Goal: Information Seeking & Learning: Check status

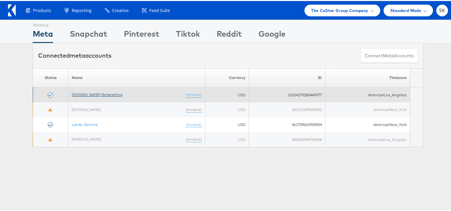
click at [99, 92] on link "Apartments.com Retargeting" at bounding box center [97, 93] width 51 height 5
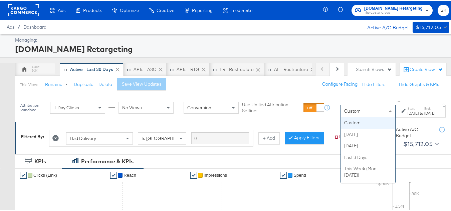
click at [341, 113] on div "Custom" at bounding box center [368, 110] width 54 height 11
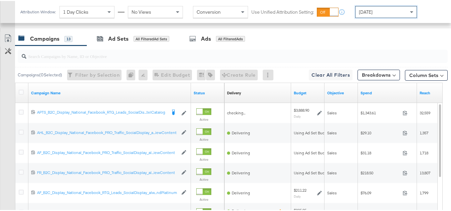
click at [81, 58] on input "search" at bounding box center [217, 52] width 383 height 13
paste input "APTS_B2C_Display_National_Facebook_RTG_Leads_SocialDisplay_Retargeting_Diamond_…"
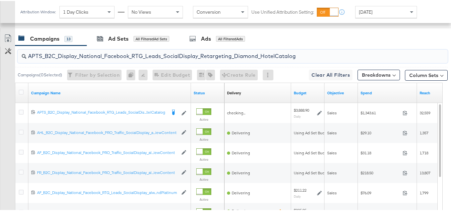
scroll to position [280, 0]
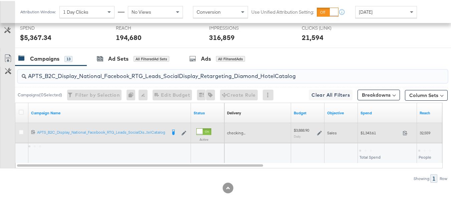
click at [372, 128] on div "$1,343.61 1343.61" at bounding box center [387, 132] width 59 height 10
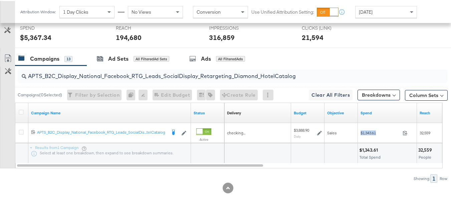
copy div "$1,343.61"
click at [118, 74] on input "APTS_B2C_Display_National_Facebook_RTG_Leads_SocialDisplay_Retargeting_Diamond_…" at bounding box center [217, 72] width 383 height 13
paste input "alwayson_Retargeting_DARE24_DiamondPlatinum"
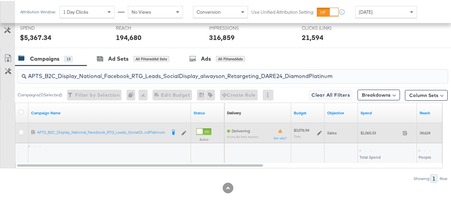
click at [368, 135] on div "$1,065.33 1065.33" at bounding box center [387, 132] width 59 height 10
copy div "$1,065.33"
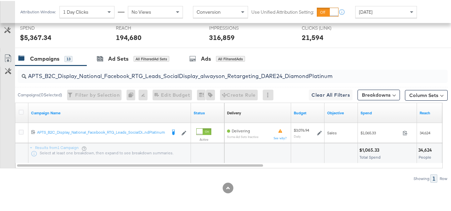
click at [127, 74] on input "APTS_B2C_Display_National_Facebook_RTG_Leads_SocialDisplay_alwayson_Retargeting…" at bounding box center [217, 72] width 383 height 13
paste input "FR_B2C_Display_National_Facebook_RTG_Leads_SocialDisplay_alwayson_Retargeting_FR"
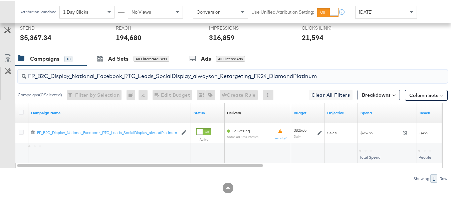
click at [367, 144] on div "Total Spend" at bounding box center [387, 153] width 59 height 20
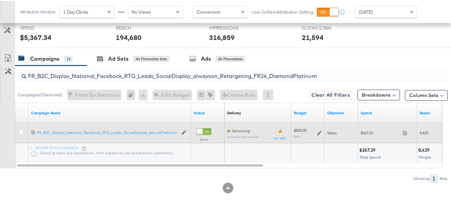
click at [368, 137] on div "$267.29 267.29" at bounding box center [387, 132] width 59 height 10
copy div "$267.29"
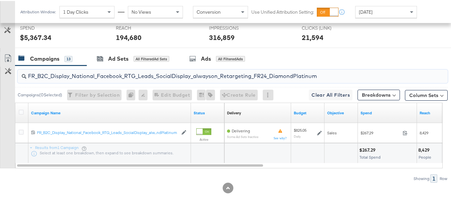
click at [157, 71] on input "FR_B2C_Display_National_Facebook_RTG_Leads_SocialDisplay_alwayson_Retargeting_F…" at bounding box center [217, 72] width 383 height 13
paste input "AF_B2C_Display_National_Facebook_RTG_Leads_SocialDisplay_alwayson_Retargeting_AF"
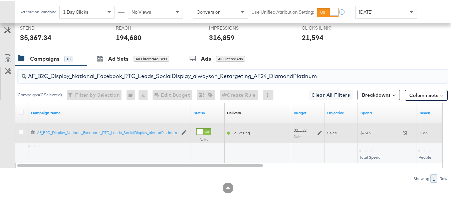
click at [367, 133] on span "$76.09" at bounding box center [380, 132] width 39 height 5
copy div "$76.09"
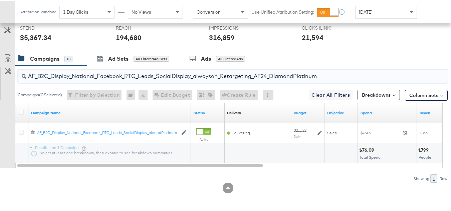
click at [142, 72] on input "AF_B2C_Display_National_Facebook_RTG_Leads_SocialDisplay_alwayson_Retargeting_A…" at bounding box center [217, 72] width 383 height 13
paste input "HL_B2C_Display_National_Facebook_RTG_Leads_SocialDisplay_alwayson_Retargeting_A…"
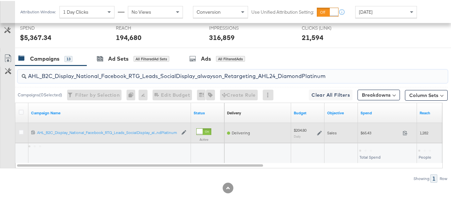
type input "AHL_B2C_Display_National_Facebook_RTG_Leads_SocialDisplay_alwayson_Retargeting_…"
click at [366, 135] on span "$65.43" at bounding box center [380, 132] width 39 height 5
copy div "$65.43"
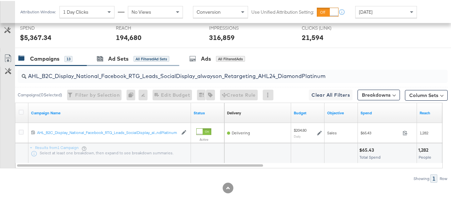
click at [132, 64] on div "Ad Sets All Filtered Ad Sets" at bounding box center [133, 58] width 93 height 14
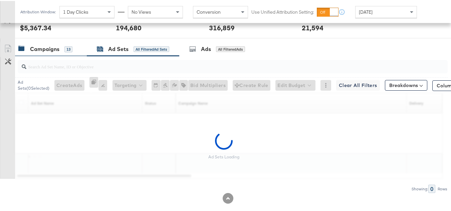
click at [73, 52] on div "Campaigns 13" at bounding box center [47, 48] width 58 height 8
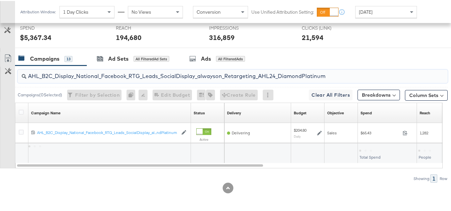
click at [98, 79] on input "AHL_B2C_Display_National_Facebook_RTG_Leads_SocialDisplay_alwayson_Retargeting_…" at bounding box center [217, 72] width 383 height 13
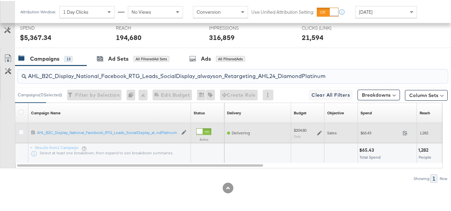
paste input "PTS_B2C_Display_National_Facebook_PRO_Traffic_SocialDisplay_alwayson_ASC_DARE24…"
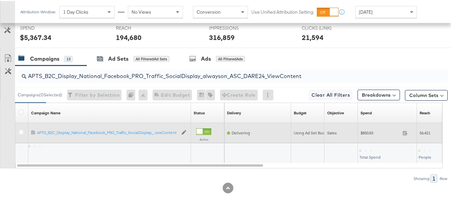
click at [363, 136] on div "$850.83 850.83" at bounding box center [387, 132] width 59 height 10
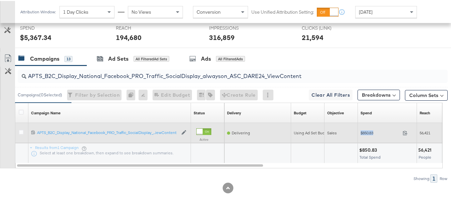
copy div "$850.83"
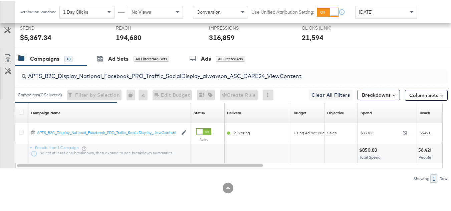
click at [141, 68] on input "APTS_B2C_Display_National_Facebook_PRO_Traffic_SocialDisplay_alwayson_ASC_DARE2…" at bounding box center [217, 72] width 383 height 13
paste input "Leads_SocialDisplay_alwayson_ASC_DARE24_Purchase"
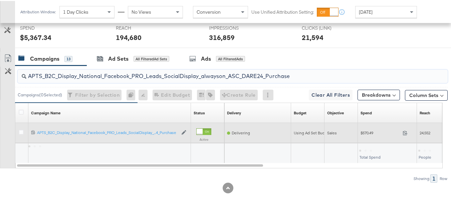
click at [357, 132] on div "Sales" at bounding box center [341, 132] width 33 height 11
click at [364, 132] on span "$570.49" at bounding box center [380, 132] width 39 height 5
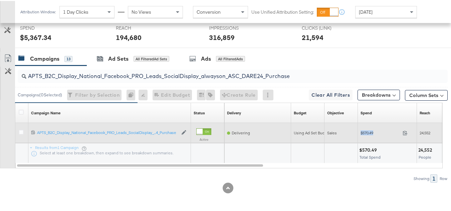
click at [364, 132] on span "$570.49" at bounding box center [380, 132] width 39 height 5
copy div "$570.49"
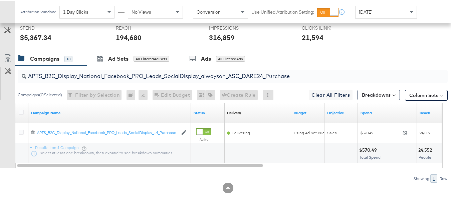
click at [134, 72] on input "APTS_B2C_Display_National_Facebook_PRO_Leads_SocialDisplay_alwayson_ASC_DARE24_…" at bounding box center [217, 72] width 383 height 13
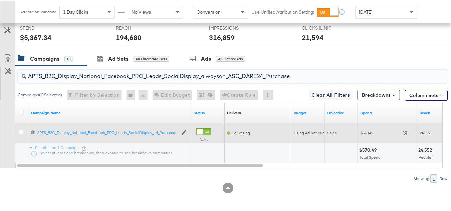
paste input "F_B2C_Display_National_Facebook_PRO_Traffic_SocialDisplay_alwayson_ASC_AF24_Vie…"
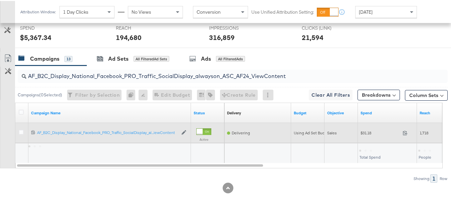
click at [364, 137] on div "$31.18 31.18" at bounding box center [387, 132] width 59 height 10
copy div "$31.18"
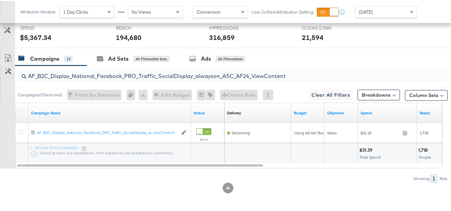
click at [130, 75] on input "AF_B2C_Display_National_Facebook_PRO_Traffic_SocialDisplay_alwayson_ASC_AF24_Vi…" at bounding box center [217, 72] width 383 height 13
paste input "FR_B2C_Display_National_Facebook_PRO_Traffic_SocialDisplay_alwayson_ASC_FR"
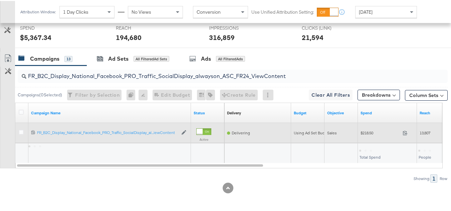
click at [366, 136] on div "$218.50 218.5" at bounding box center [387, 132] width 59 height 10
copy div "$218.50"
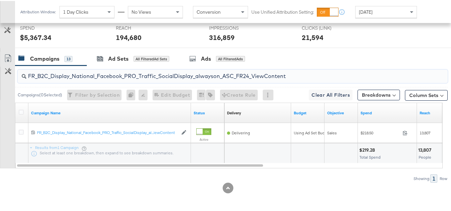
click at [158, 71] on input "FR_B2C_Display_National_Facebook_PRO_Traffic_SocialDisplay_alwayson_ASC_FR24_Vi…" at bounding box center [217, 72] width 383 height 13
paste input "AHL_B2C_Display_National_Facebook_PRO_Traffic_SocialDisplay_alwayson_ASC_AHL"
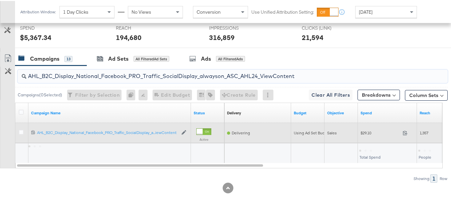
type input "AHL_B2C_Display_National_Facebook_PRO_Traffic_SocialDisplay_alwayson_ASC_AHL24_…"
click at [365, 133] on span "$29.10" at bounding box center [380, 132] width 39 height 5
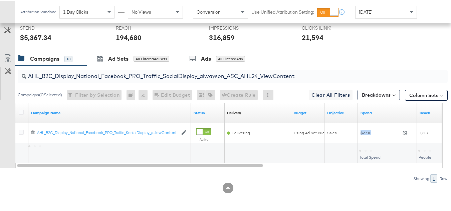
copy div "$29.10"
click at [123, 75] on input "AHL_B2C_Display_National_Facebook_PRO_Traffic_SocialDisplay_alwayson_ASC_AHL24_…" at bounding box center [217, 72] width 383 height 13
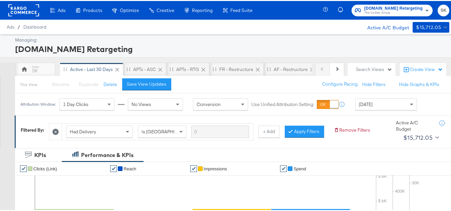
click at [366, 11] on span "The CoStar Group" at bounding box center [393, 11] width 58 height 5
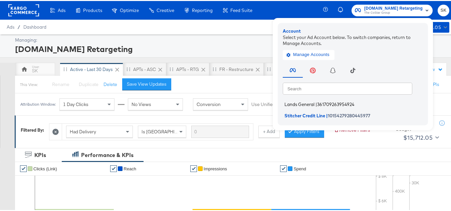
click at [306, 99] on li "Lands General | 361709263954924" at bounding box center [355, 104] width 144 height 10
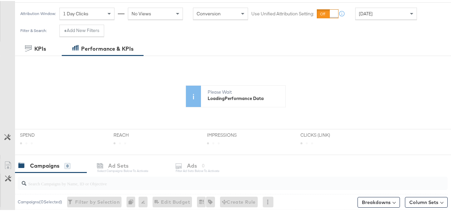
scroll to position [134, 0]
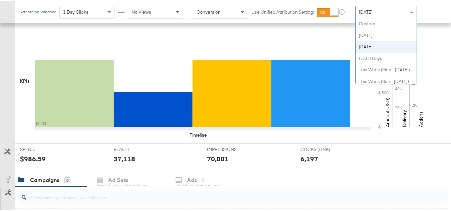
click at [373, 12] on span "Yesterday" at bounding box center [366, 11] width 14 height 6
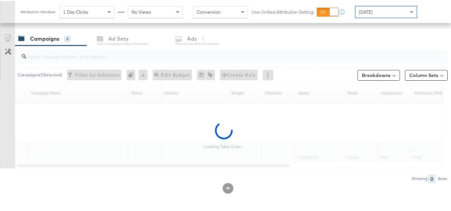
scroll to position [275, 0]
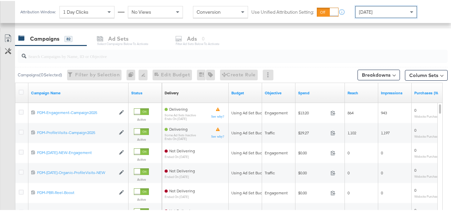
click at [102, 52] on input "search" at bounding box center [217, 52] width 383 height 13
paste input "B2C_LAND_KC_RT_Sig_24"
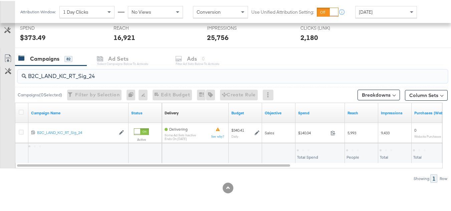
scroll to position [255, 0]
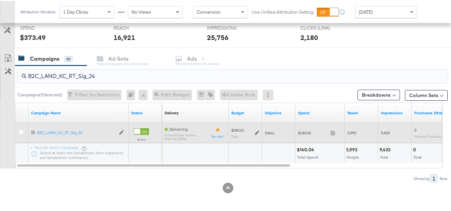
click at [304, 132] on span "$140.04" at bounding box center [313, 132] width 30 height 5
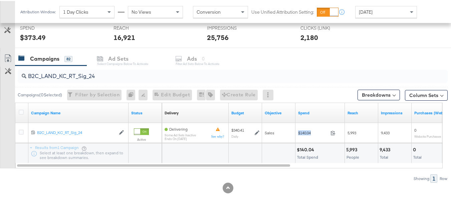
copy div "$140.04"
click at [108, 72] on input "B2C_LAND_KC_RT_Sig_24" at bounding box center [217, 72] width 383 height 13
paste input "B_KC_Retargeting_Prospects & Clients_Conversions"
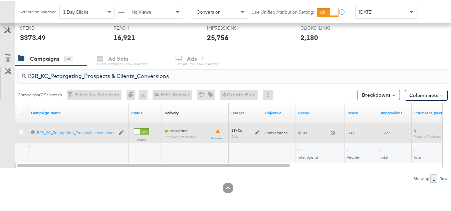
click at [299, 134] on span "$6.03" at bounding box center [313, 132] width 30 height 5
copy div "$6.03"
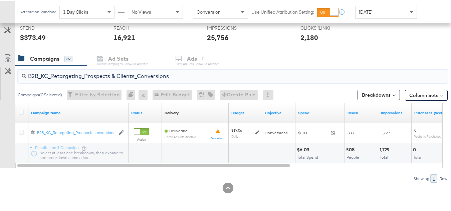
click at [144, 78] on input "B2B_KC_Retargeting_Prospects & Clients_Conversions" at bounding box center [217, 72] width 383 height 13
paste input "Ecommerce_KC_Retargeting_LW&LOA_Traffic"
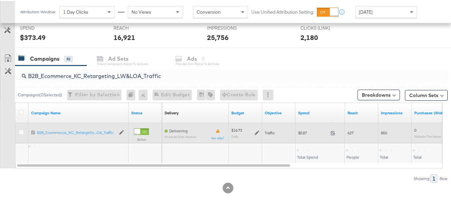
click at [311, 132] on span "$5.87" at bounding box center [313, 132] width 30 height 5
click at [301, 132] on span "$5.87" at bounding box center [313, 132] width 30 height 5
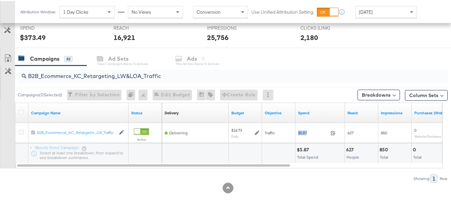
copy div "$5.87"
click at [131, 74] on input "B2B_Ecommerce_KC_Retargeting_LW&LOA_Traffic" at bounding box center [217, 72] width 383 height 13
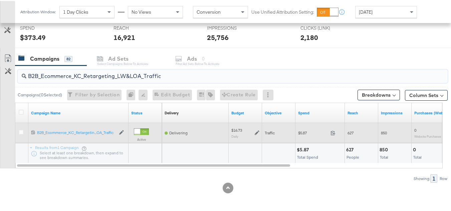
paste input "KC_Retargeting_Prospects & Clients_Conversions"
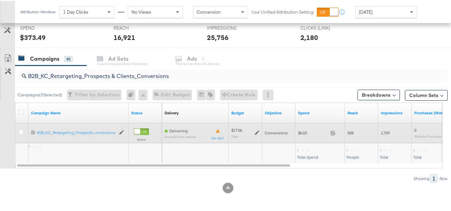
click at [304, 131] on span "$6.03" at bounding box center [313, 132] width 30 height 5
copy div "$6.03"
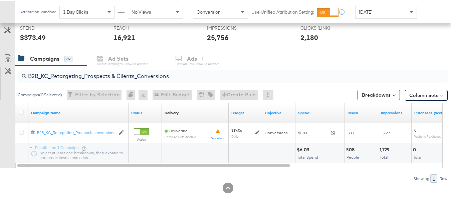
click at [160, 87] on div "Campaigns ( 0 Selected) Filter by Selection Filter 0 campaigns 0 Rename 0 campa…" at bounding box center [231, 94] width 433 height 16
click at [160, 73] on input "B2B_KC_Retargeting_Prospects & Clients_Conversions" at bounding box center [217, 72] width 383 height 13
paste input "C_LAND_KC_Pros_Sig"
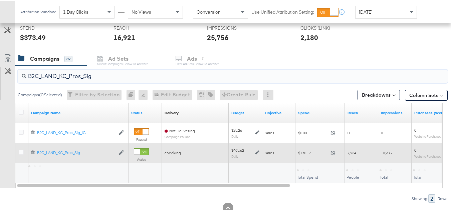
type input "B2C_LAND_KC_Pros_Sig"
click at [303, 152] on span "$170.17" at bounding box center [313, 152] width 30 height 5
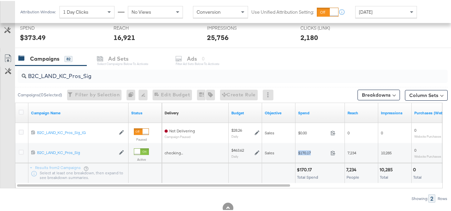
copy div "$170.17"
